Goal: Task Accomplishment & Management: Use online tool/utility

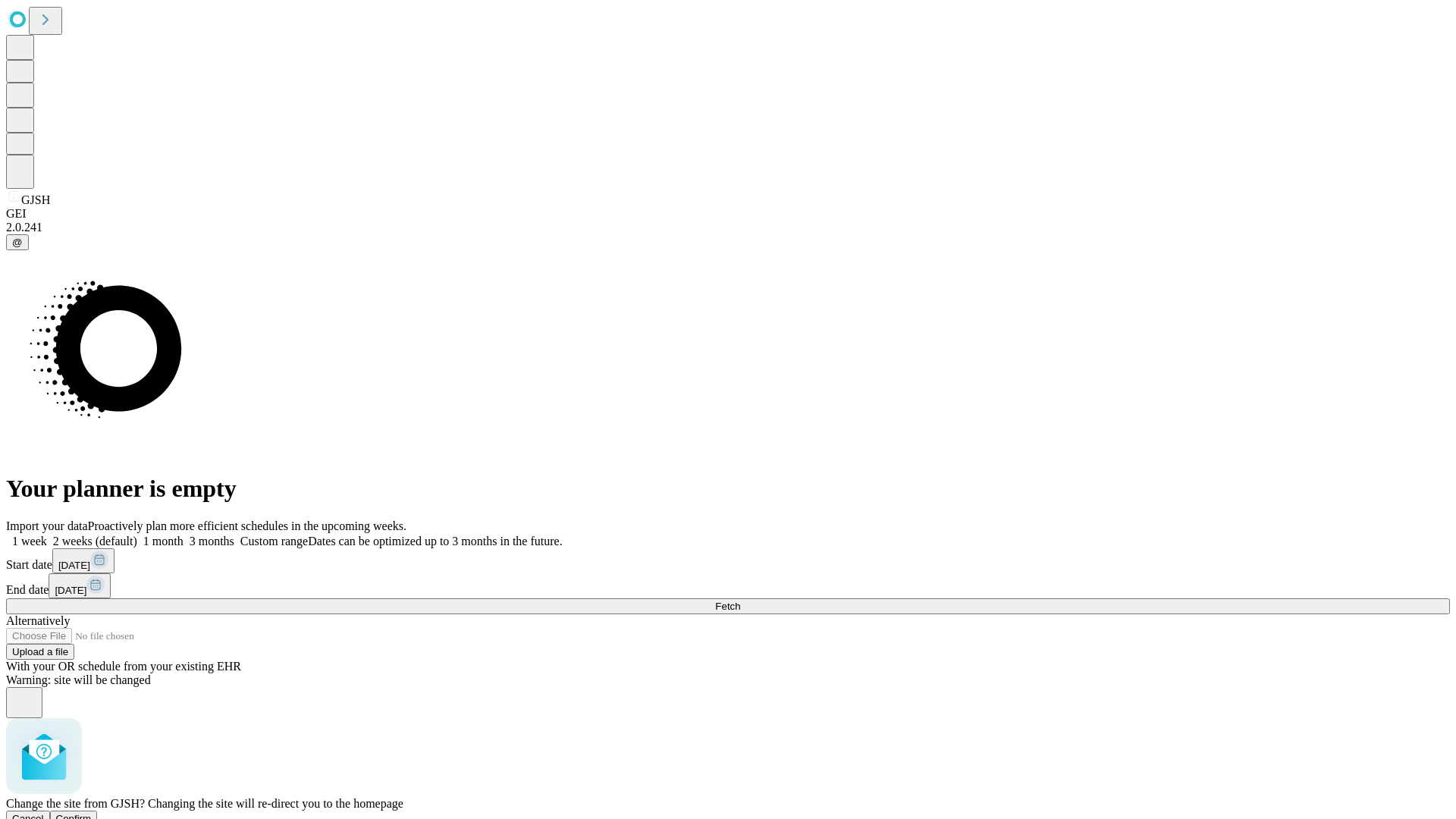
click at [92, 813] on span "Confirm" at bounding box center [74, 818] width 35 height 11
click at [184, 535] on label "1 month" at bounding box center [159, 541] width 46 height 13
click at [740, 601] on span "Fetch" at bounding box center [727, 606] width 25 height 11
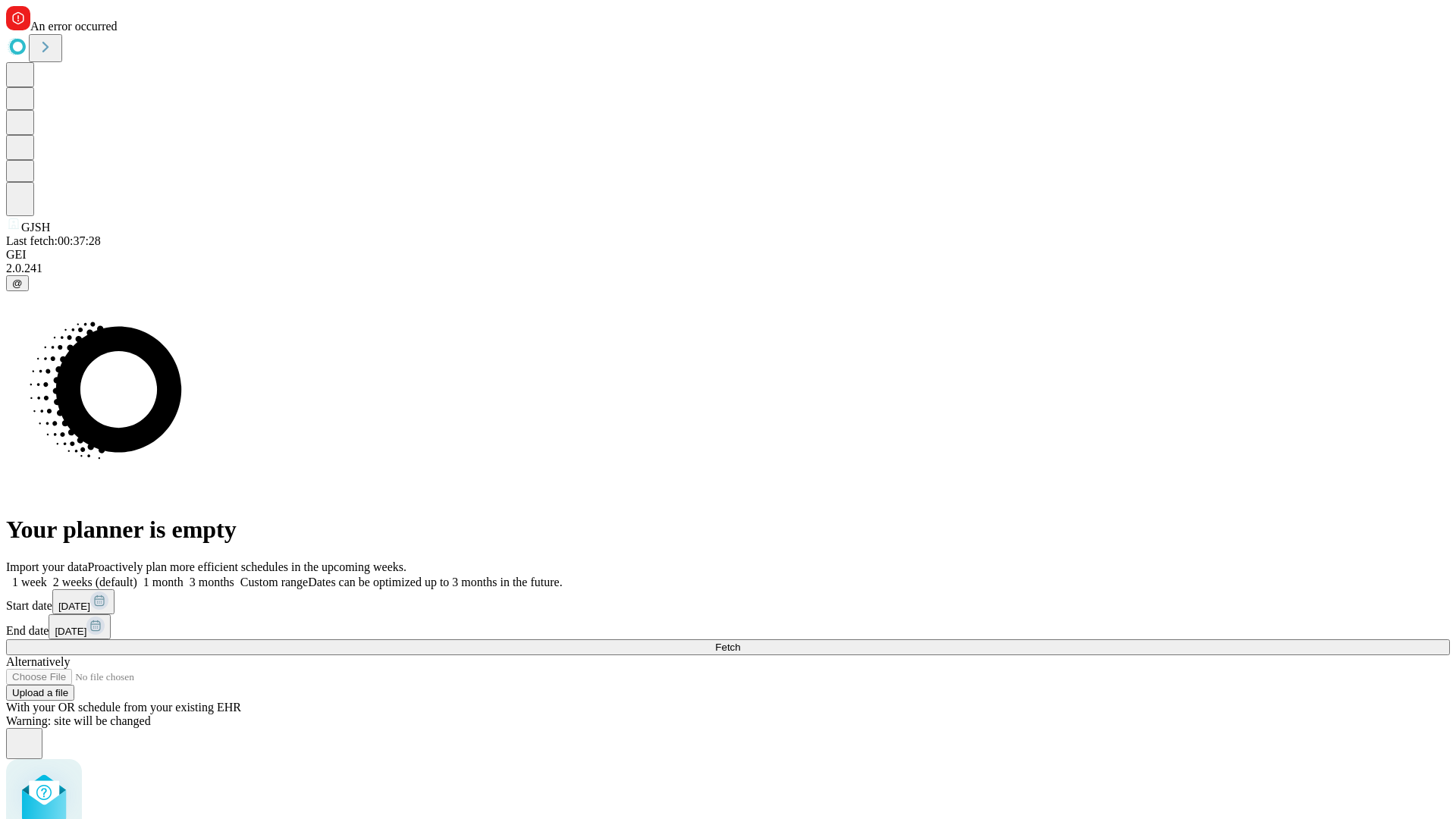
click at [184, 576] on label "1 month" at bounding box center [159, 582] width 46 height 13
click at [740, 642] on span "Fetch" at bounding box center [727, 647] width 25 height 11
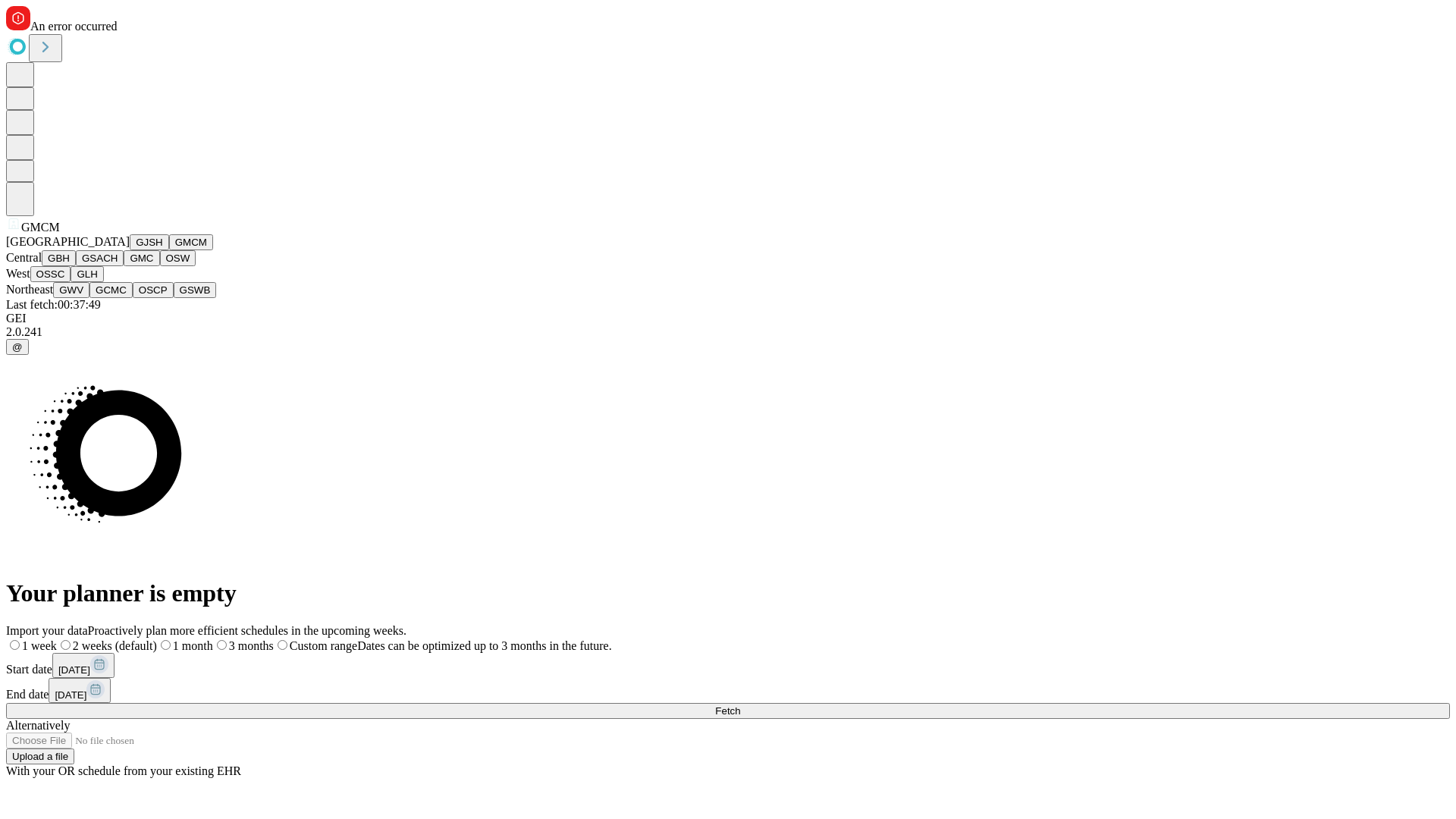
click at [76, 267] on button "GBH" at bounding box center [59, 259] width 34 height 16
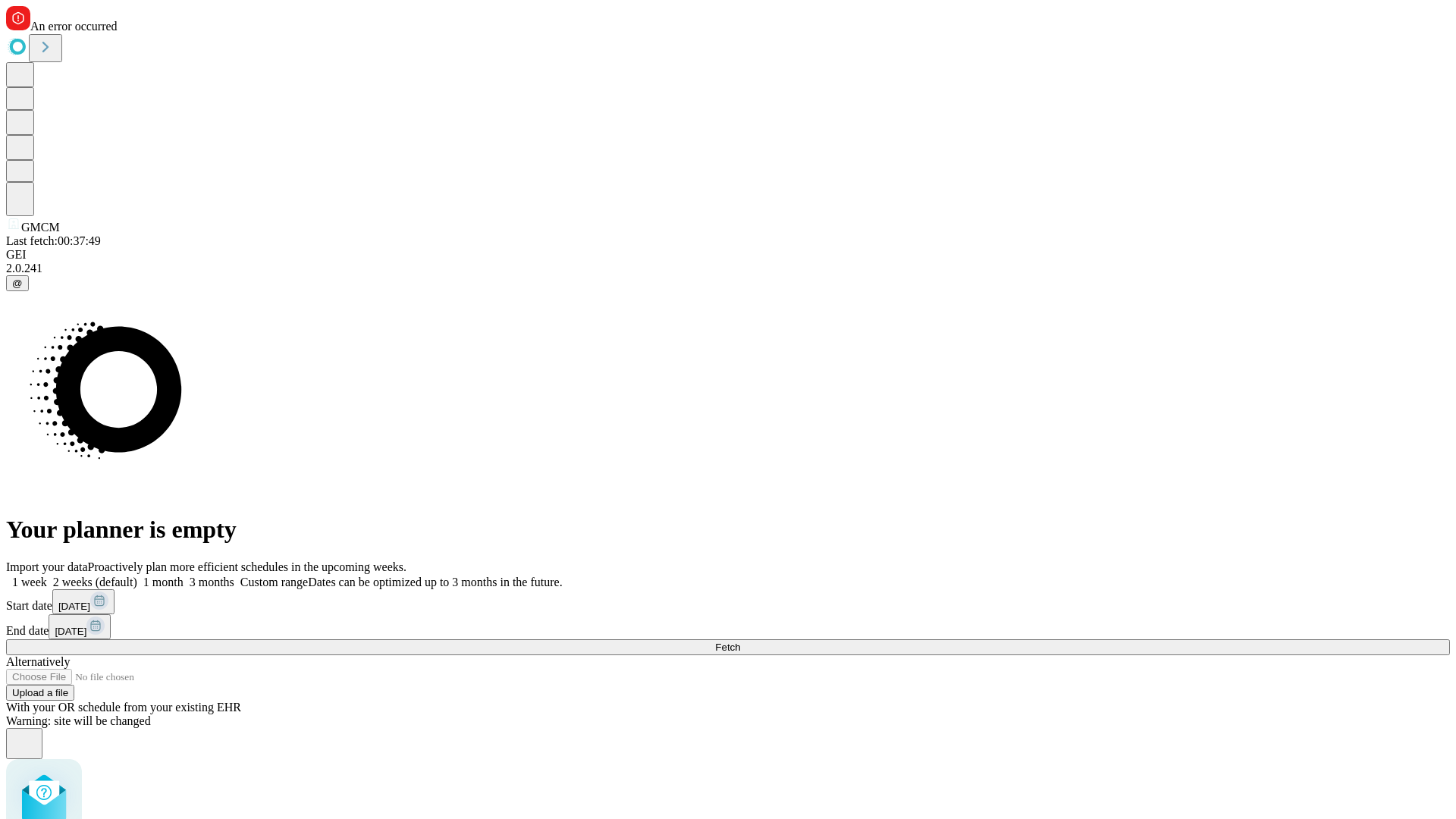
click at [184, 576] on label "1 month" at bounding box center [159, 582] width 46 height 13
click at [740, 642] on span "Fetch" at bounding box center [727, 647] width 25 height 11
click at [184, 576] on label "1 month" at bounding box center [159, 582] width 46 height 13
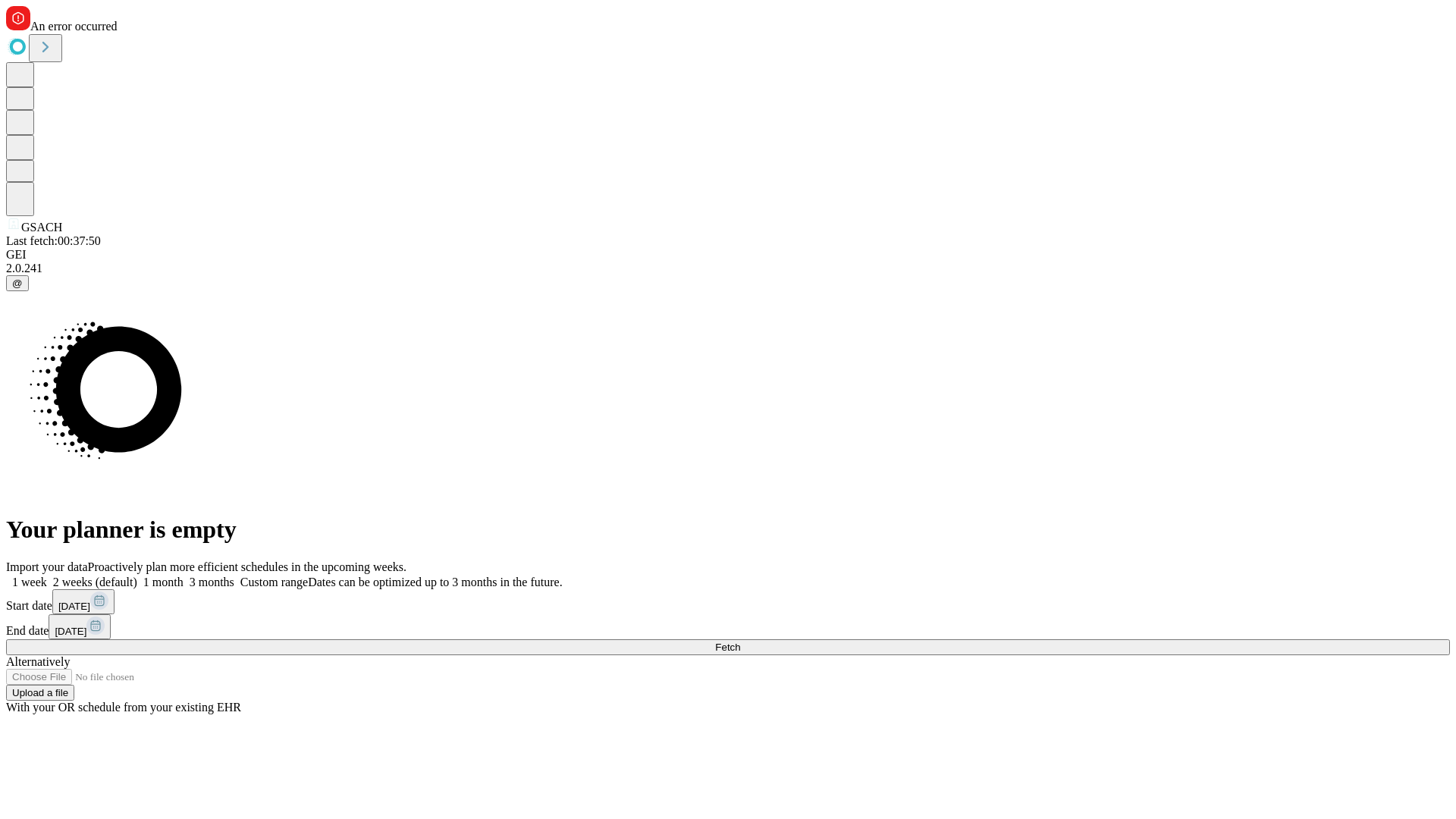
click at [740, 642] on span "Fetch" at bounding box center [727, 647] width 25 height 11
click at [184, 576] on label "1 month" at bounding box center [159, 582] width 46 height 13
click at [740, 642] on span "Fetch" at bounding box center [727, 647] width 25 height 11
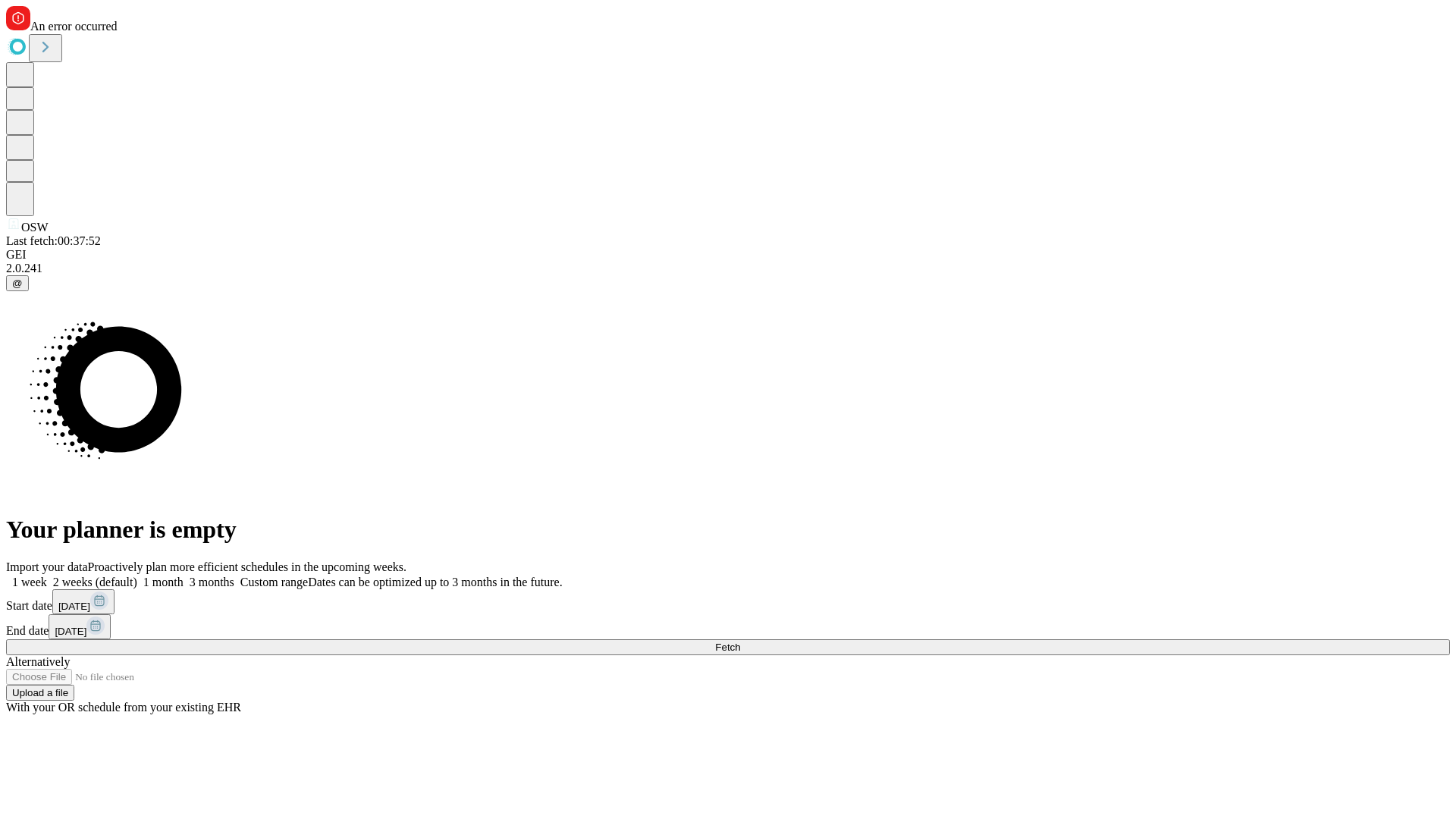
click at [184, 576] on label "1 month" at bounding box center [159, 582] width 46 height 13
click at [740, 642] on span "Fetch" at bounding box center [727, 647] width 25 height 11
click at [184, 576] on label "1 month" at bounding box center [159, 582] width 46 height 13
click at [740, 642] on span "Fetch" at bounding box center [727, 647] width 25 height 11
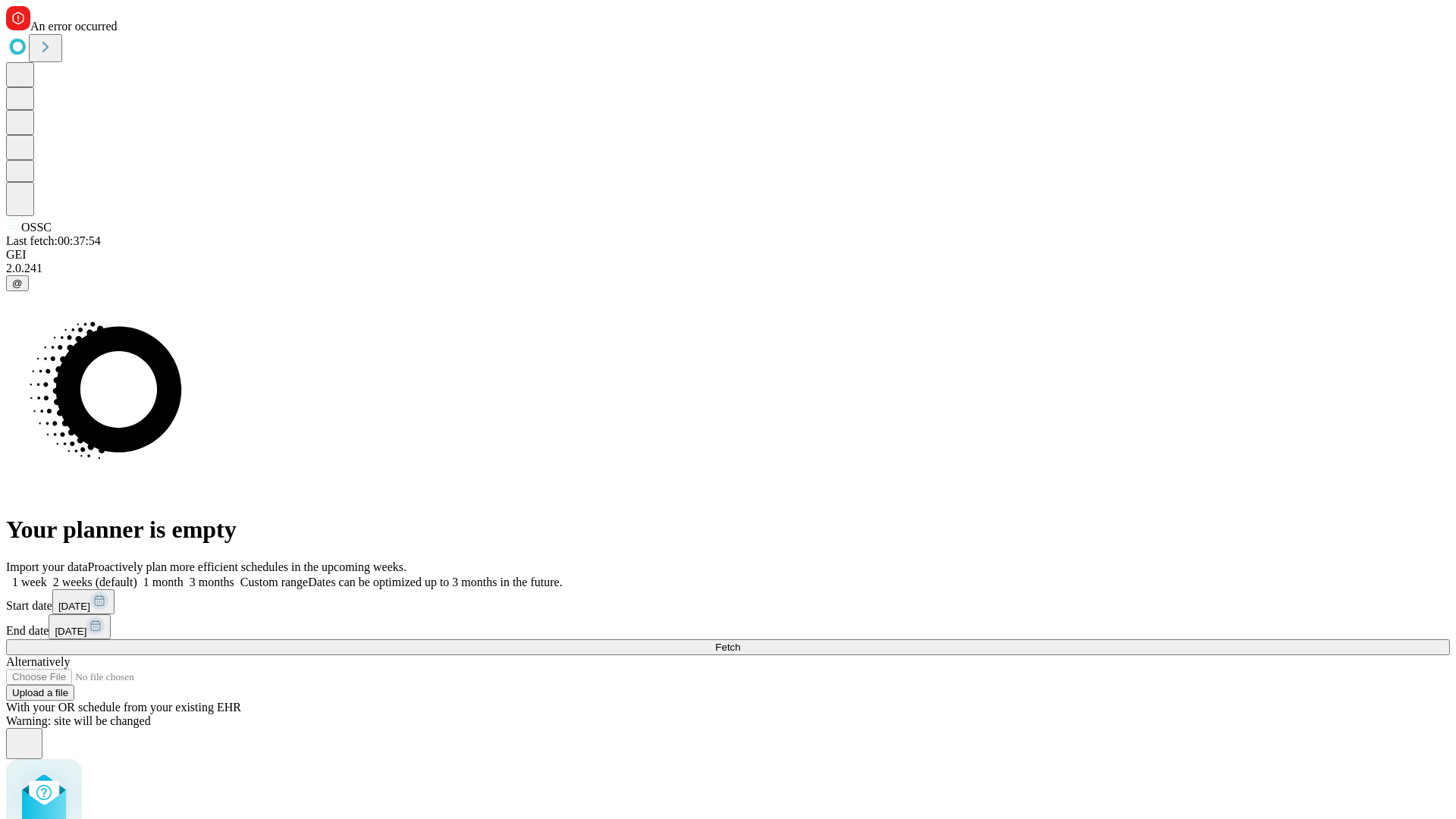
click at [184, 576] on label "1 month" at bounding box center [159, 582] width 46 height 13
click at [740, 642] on span "Fetch" at bounding box center [727, 647] width 25 height 11
click at [184, 576] on label "1 month" at bounding box center [159, 582] width 46 height 13
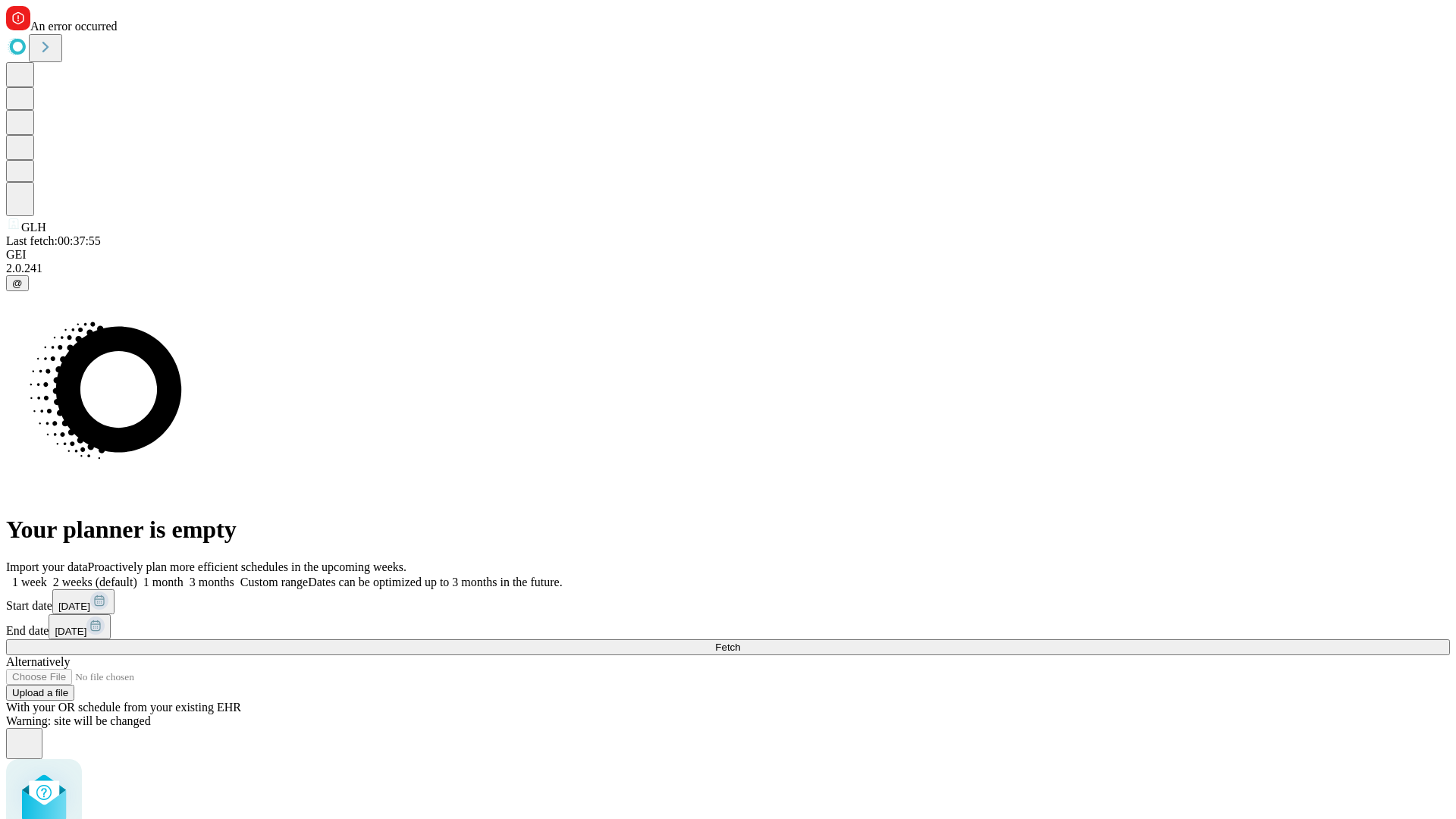
click at [740, 642] on span "Fetch" at bounding box center [727, 647] width 25 height 11
